Goal: Check status: Check status

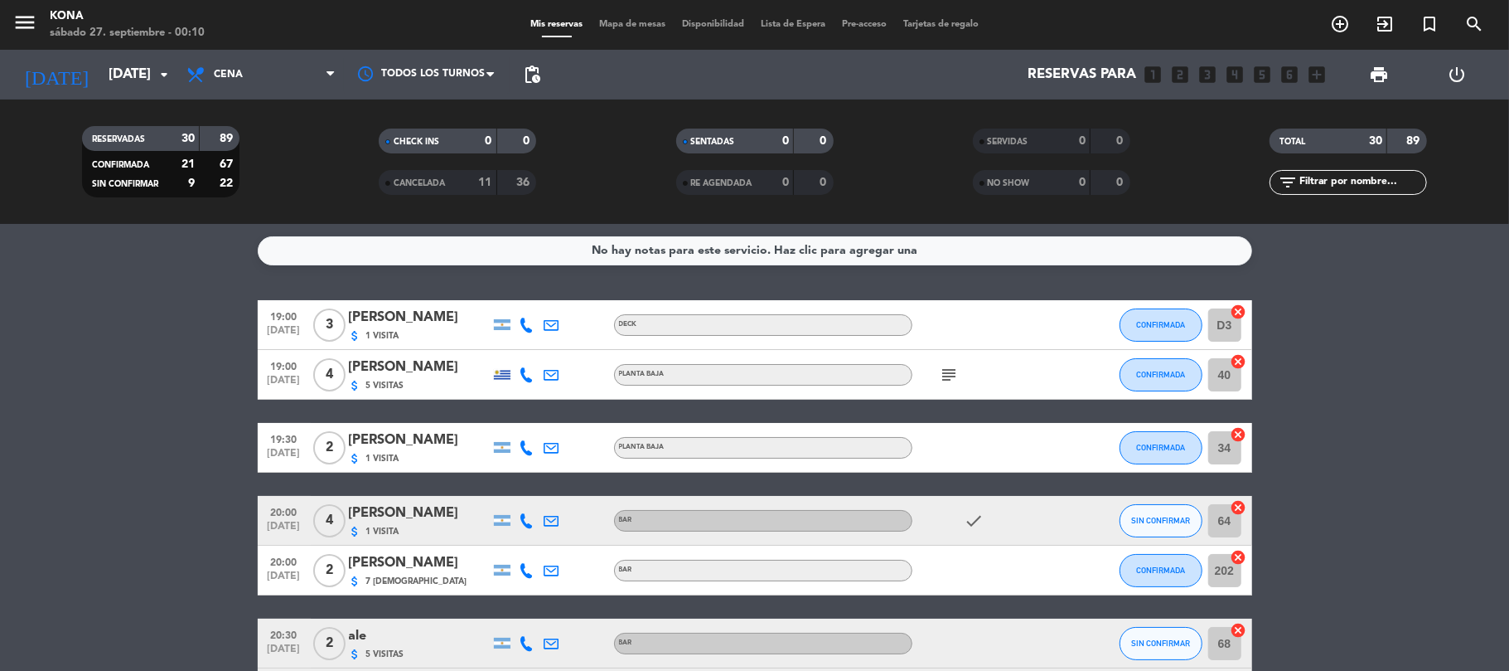
click at [166, 76] on icon "arrow_drop_down" at bounding box center [164, 75] width 20 height 20
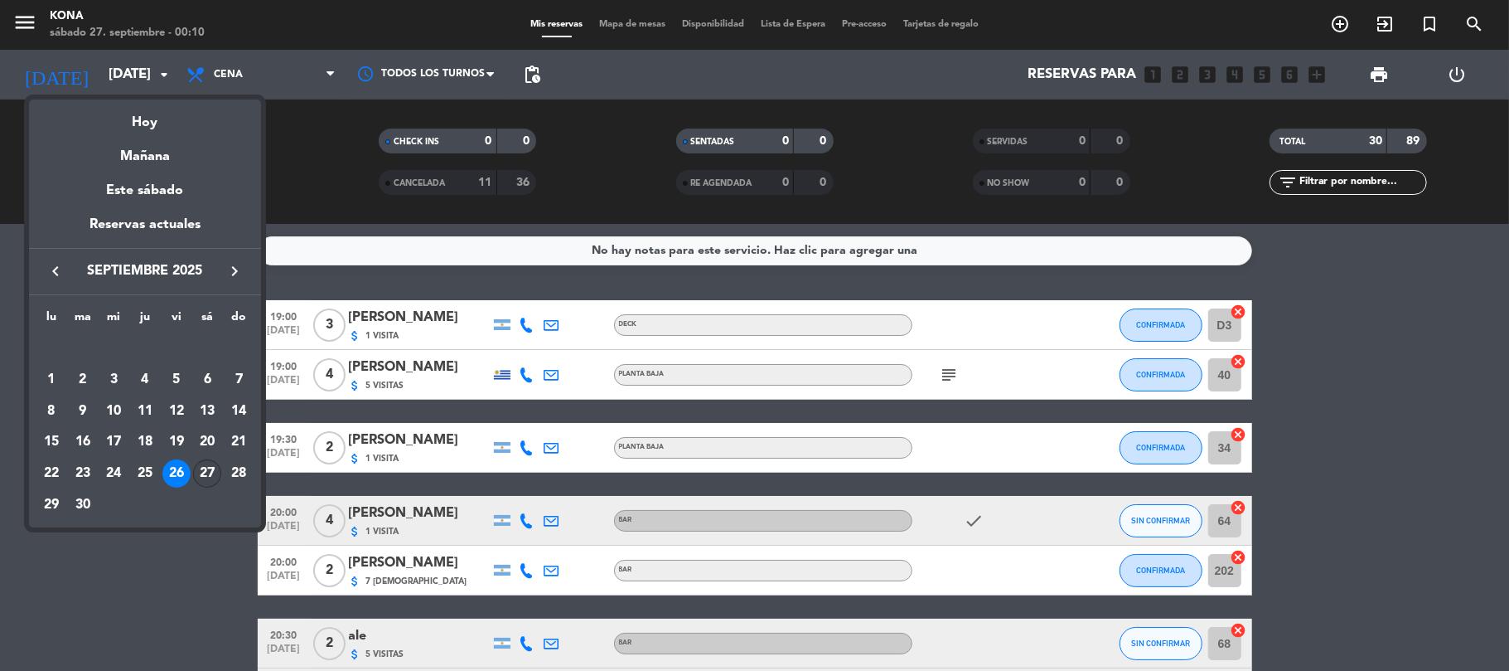
click at [211, 468] on div "27" at bounding box center [207, 473] width 28 height 28
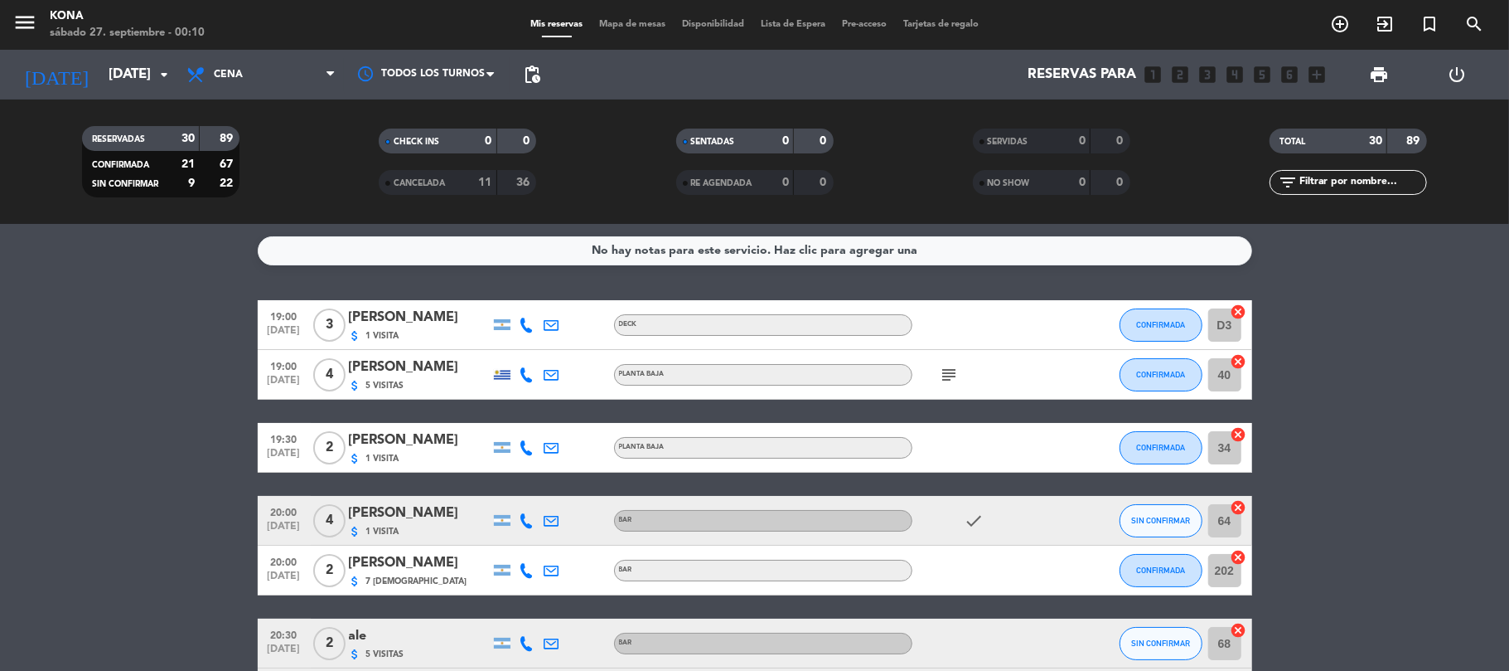
type input "[DATE]"
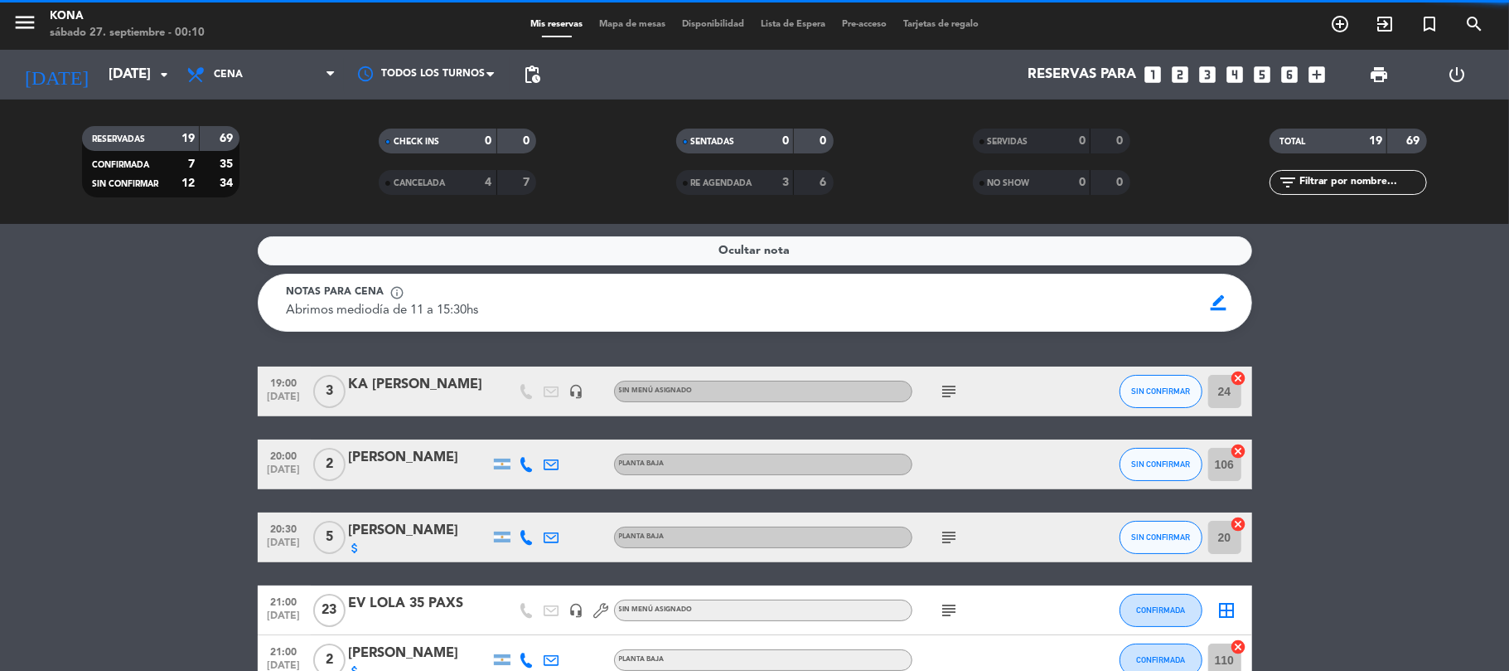
click at [262, 77] on span "Cena" at bounding box center [261, 74] width 166 height 36
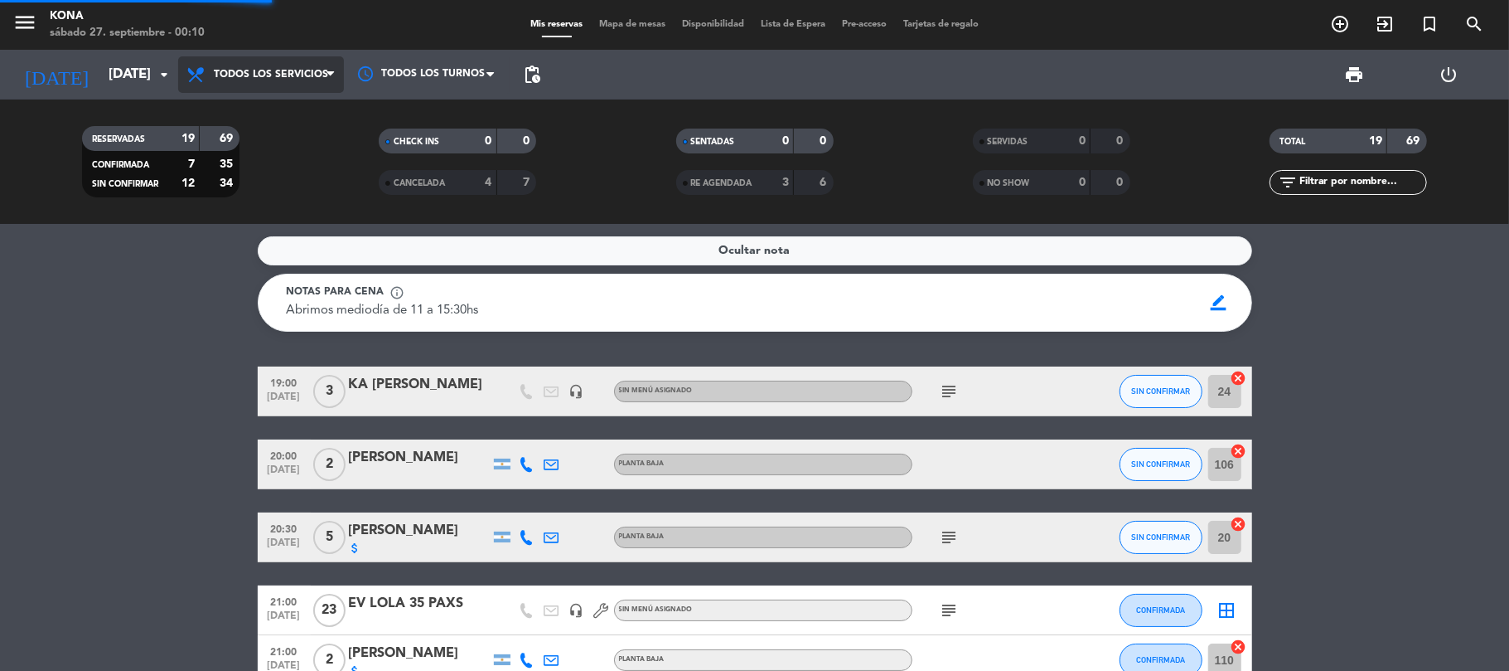
click at [280, 114] on div "menu Kona [DATE] 27. septiembre - 00:10 Mis reservas Mapa de mesas Disponibilid…" at bounding box center [754, 112] width 1509 height 224
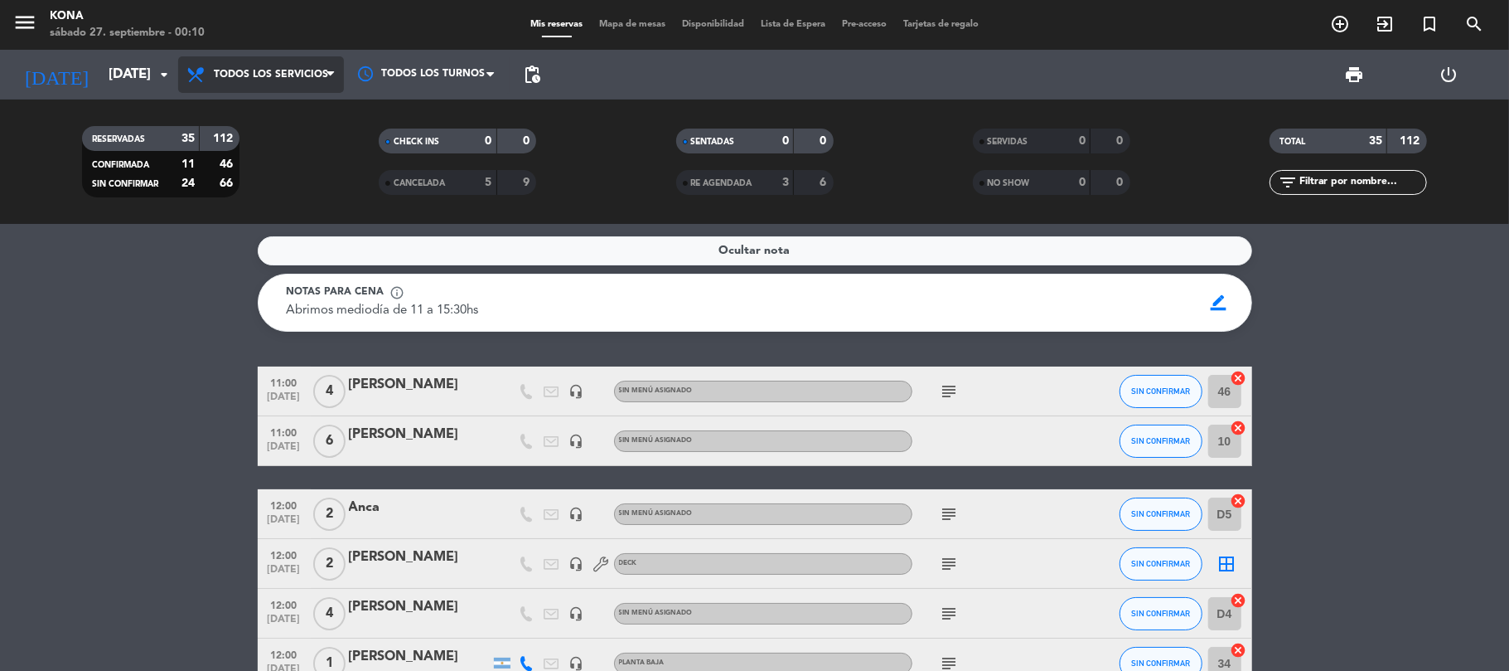
click at [287, 84] on span "Todos los servicios" at bounding box center [261, 74] width 166 height 36
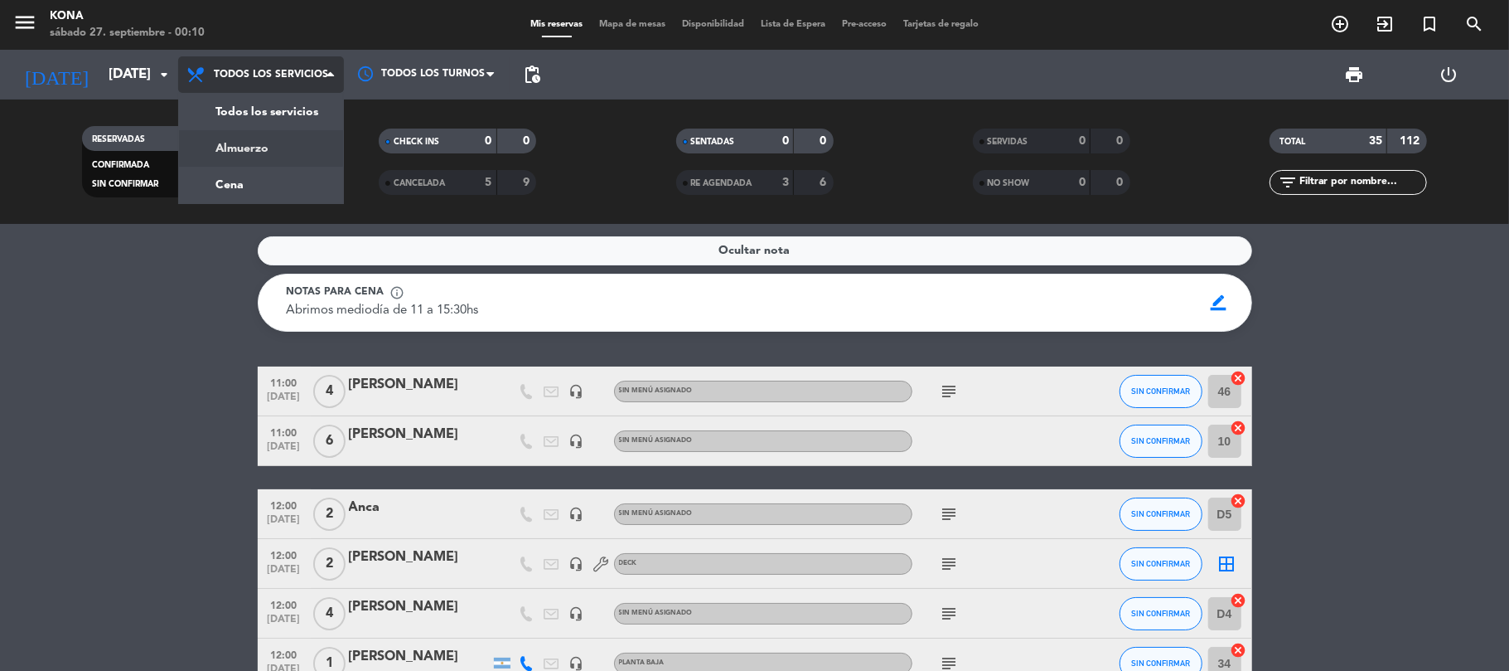
click at [249, 143] on div "menu Kona [DATE] 27. septiembre - 00:10 Mis reservas Mapa de mesas Disponibilid…" at bounding box center [754, 112] width 1509 height 224
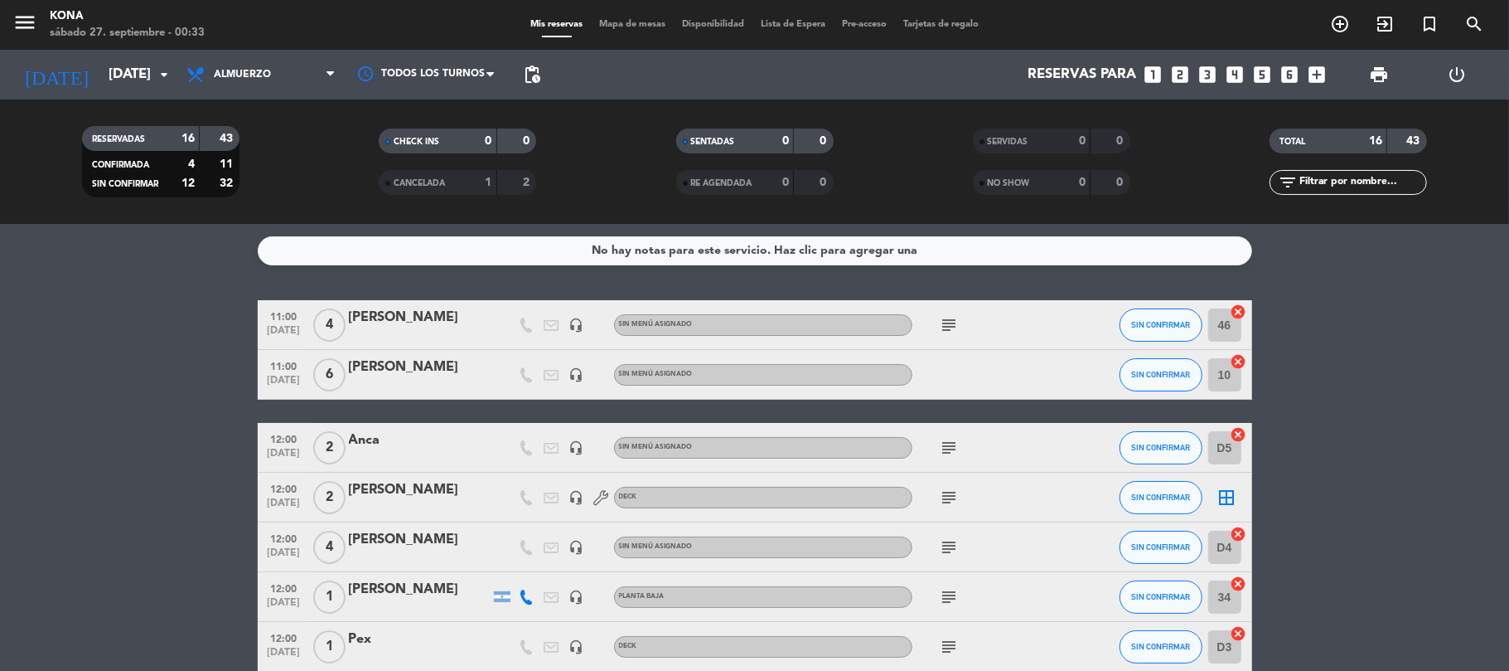
click at [952, 545] on icon "subject" at bounding box center [950, 547] width 20 height 20
click at [1008, 550] on div "subject Cuidar. Mesa de ella" at bounding box center [987, 546] width 149 height 49
click at [1008, 550] on div "subject" at bounding box center [987, 546] width 149 height 49
